Goal: Task Accomplishment & Management: Use online tool/utility

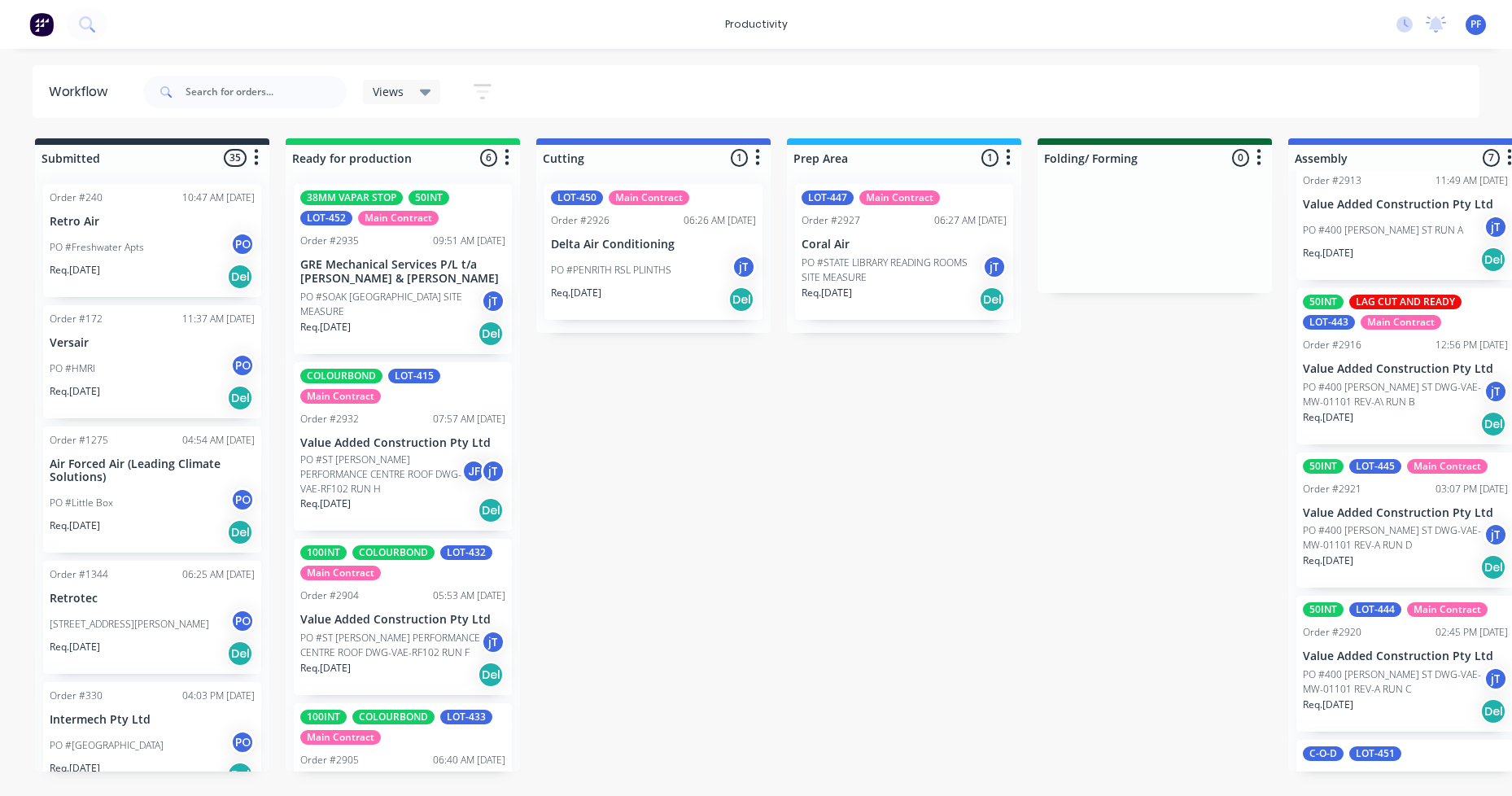
scroll to position [163, 0]
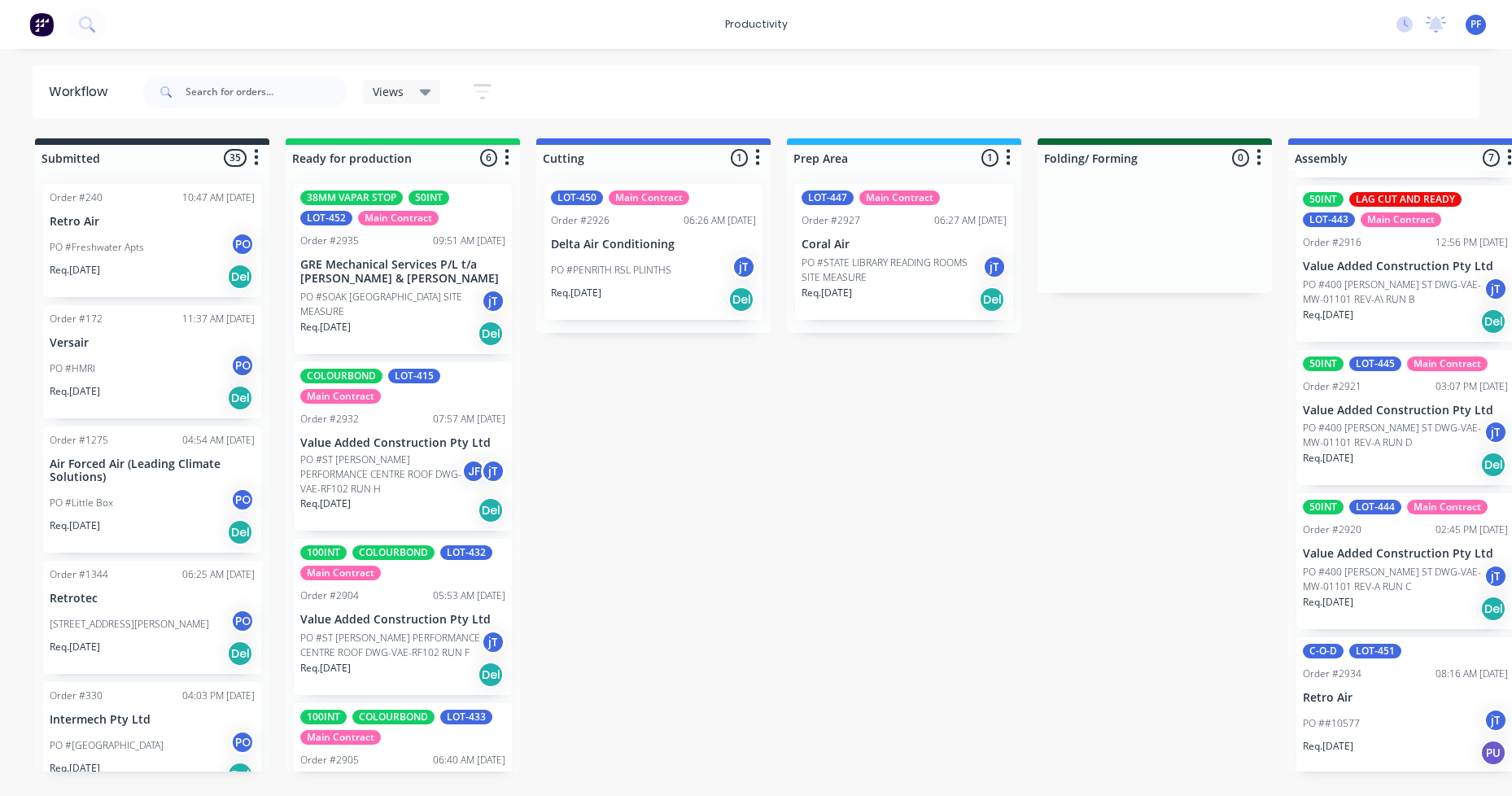
click at [1393, 422] on p "PO #400 [PERSON_NAME] ST DWG-VAE-MW-01101 REV-A RUN D" at bounding box center [1393, 436] width 181 height 29
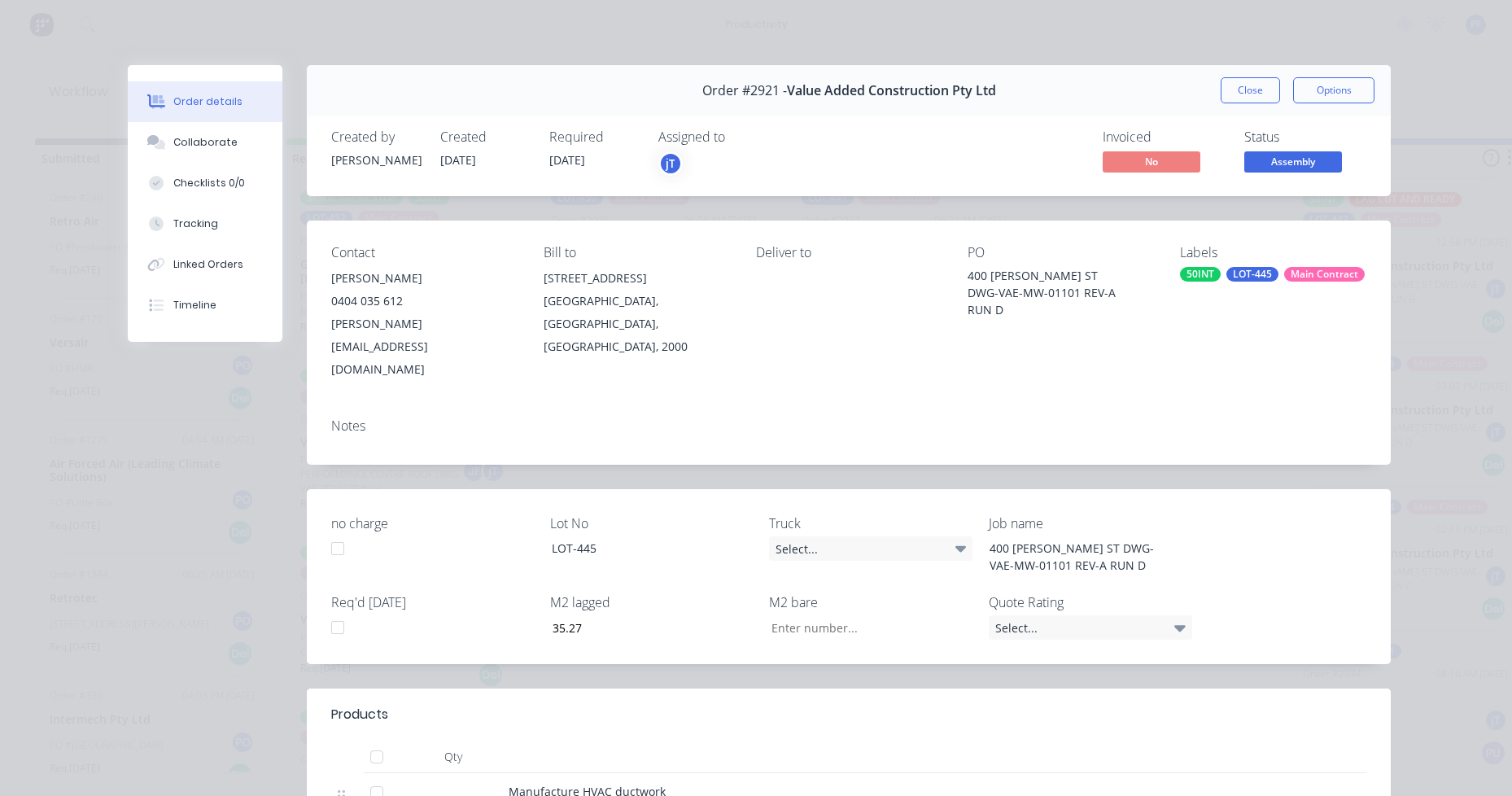
click at [1212, 273] on div "50INT" at bounding box center [1199, 274] width 40 height 15
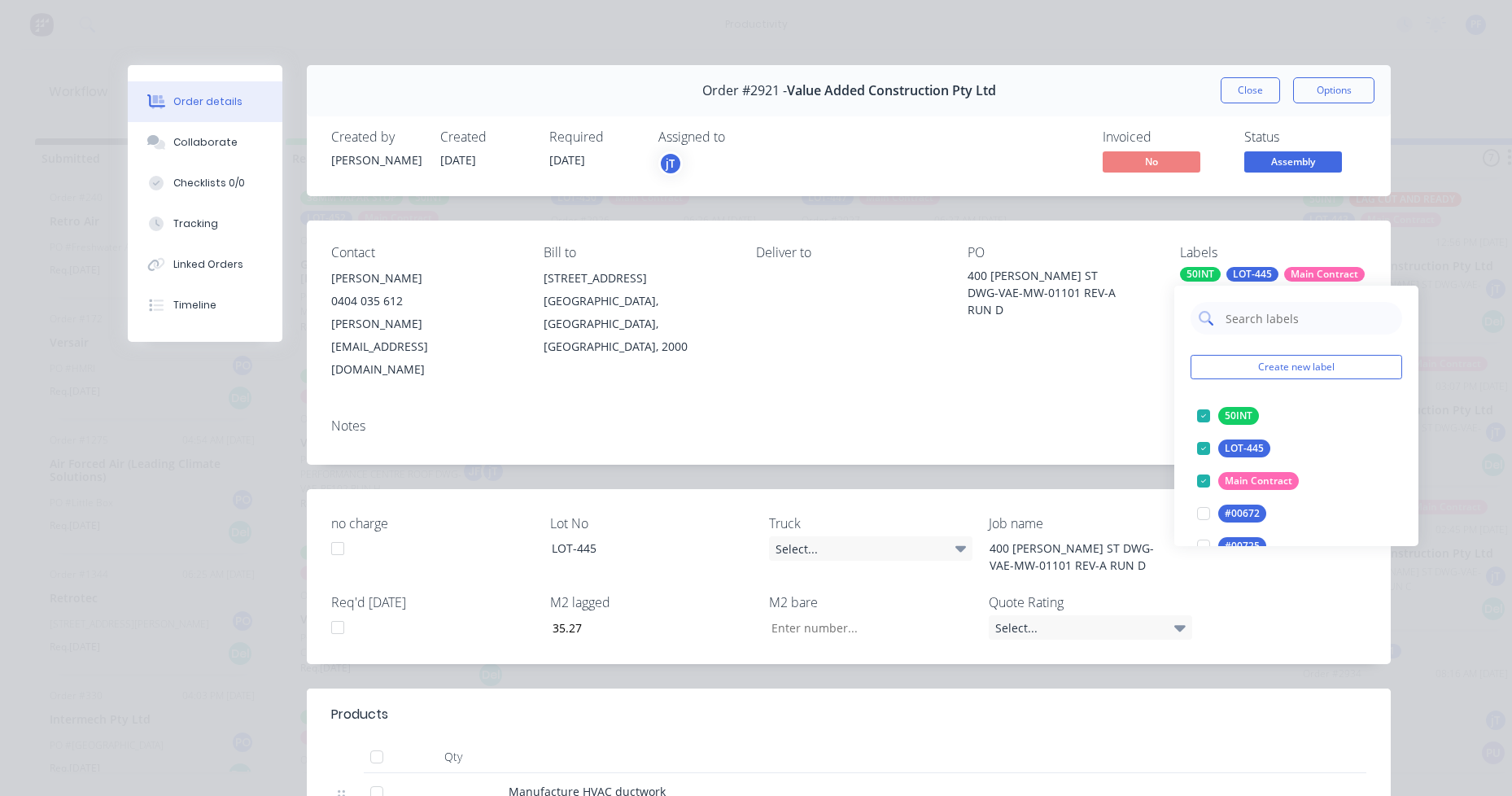
drag, startPoint x: 1217, startPoint y: 281, endPoint x: 1252, endPoint y: 321, distance: 53.2
click at [1252, 321] on input "text" at bounding box center [1309, 319] width 170 height 33
type input "lag cut"
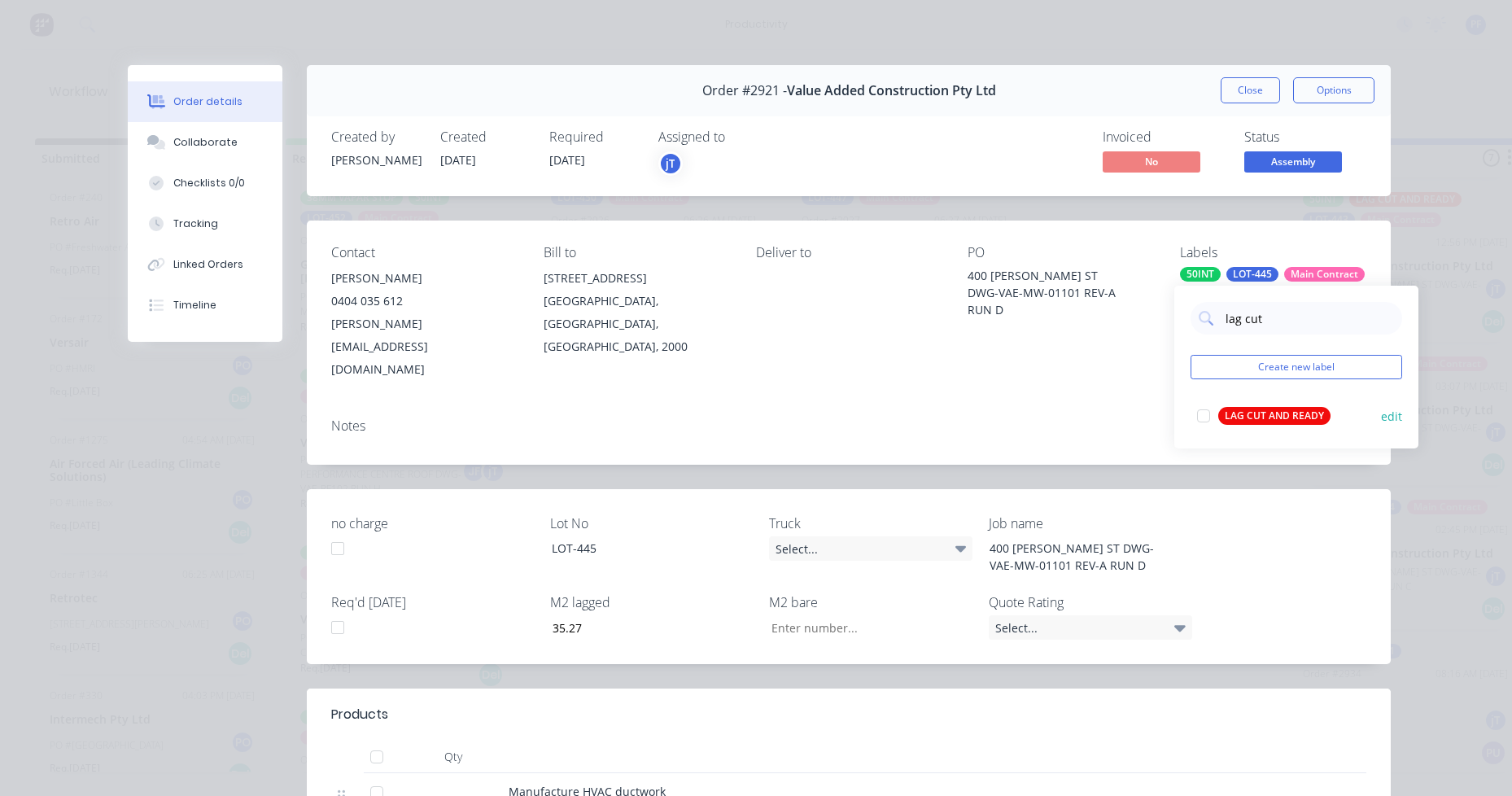
click at [1278, 406] on button "LAG CUT AND READY" at bounding box center [1264, 416] width 146 height 22
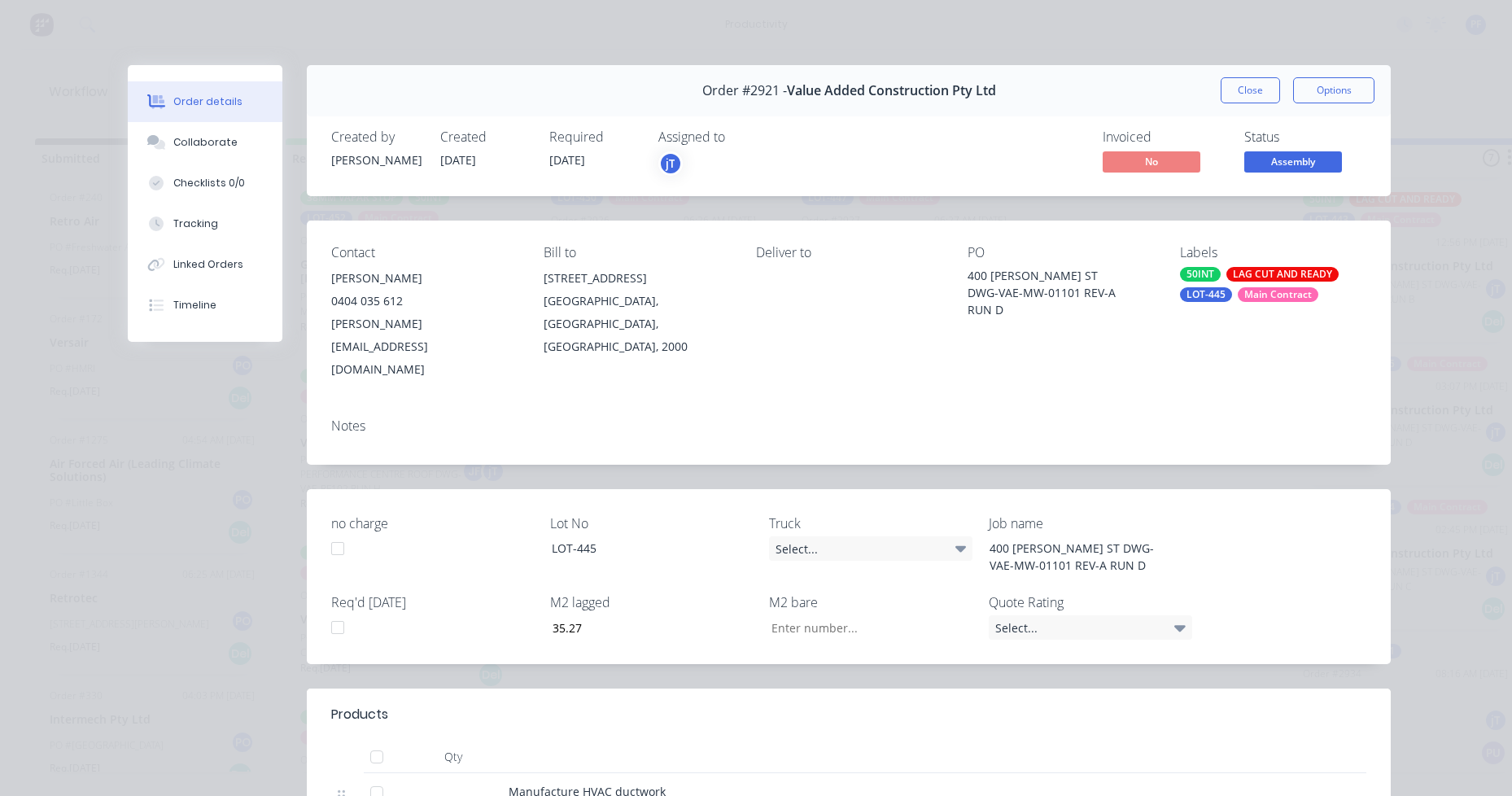
drag, startPoint x: 821, startPoint y: 341, endPoint x: 993, endPoint y: 265, distance: 188.0
click at [837, 338] on div "Contact Dillion Selby 0404 035 612 dillon@selbyindustries.com.au Bill to Suite …" at bounding box center [848, 313] width 1084 height 185
click at [1229, 80] on button "Close" at bounding box center [1250, 90] width 59 height 26
